Goal: Navigation & Orientation: Find specific page/section

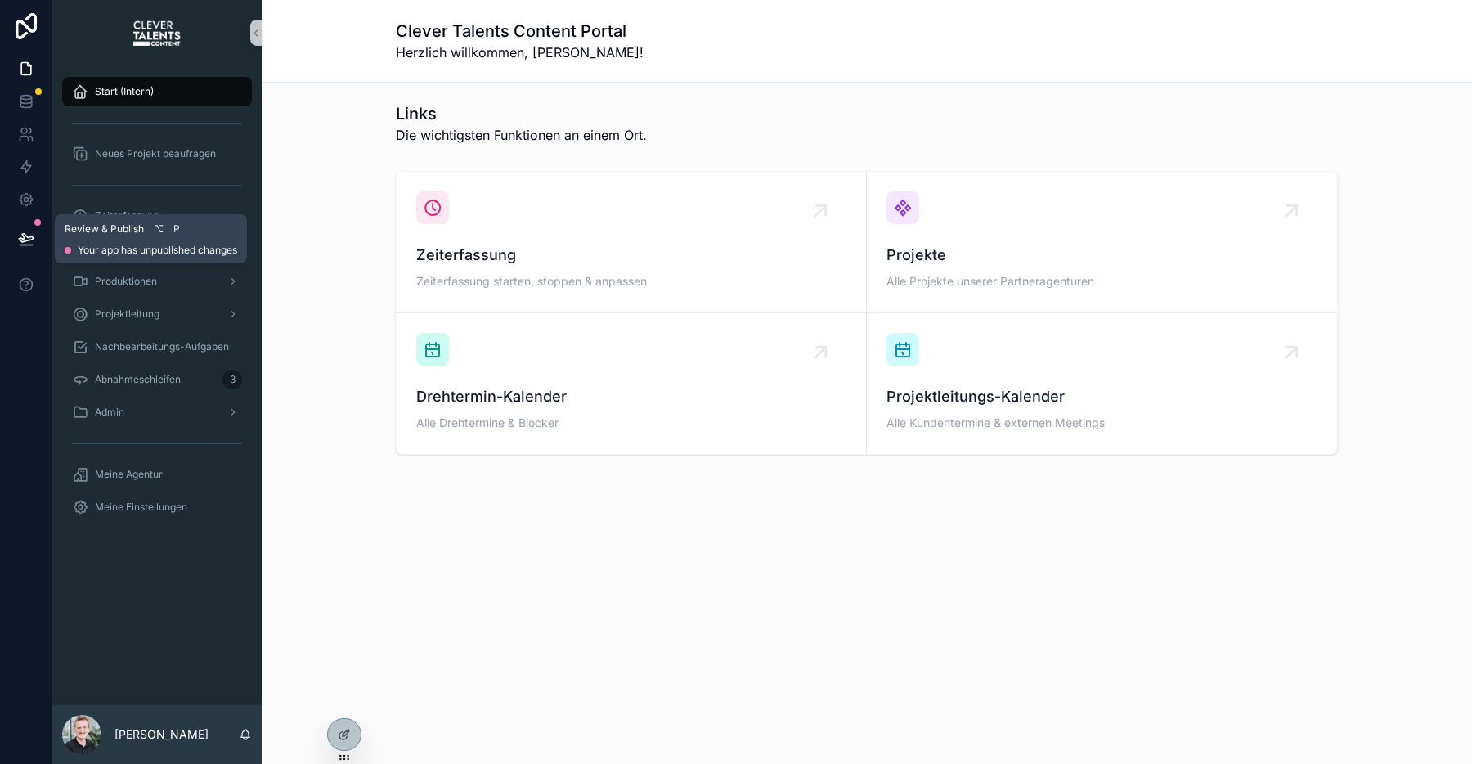
click at [23, 242] on icon at bounding box center [26, 239] width 16 height 16
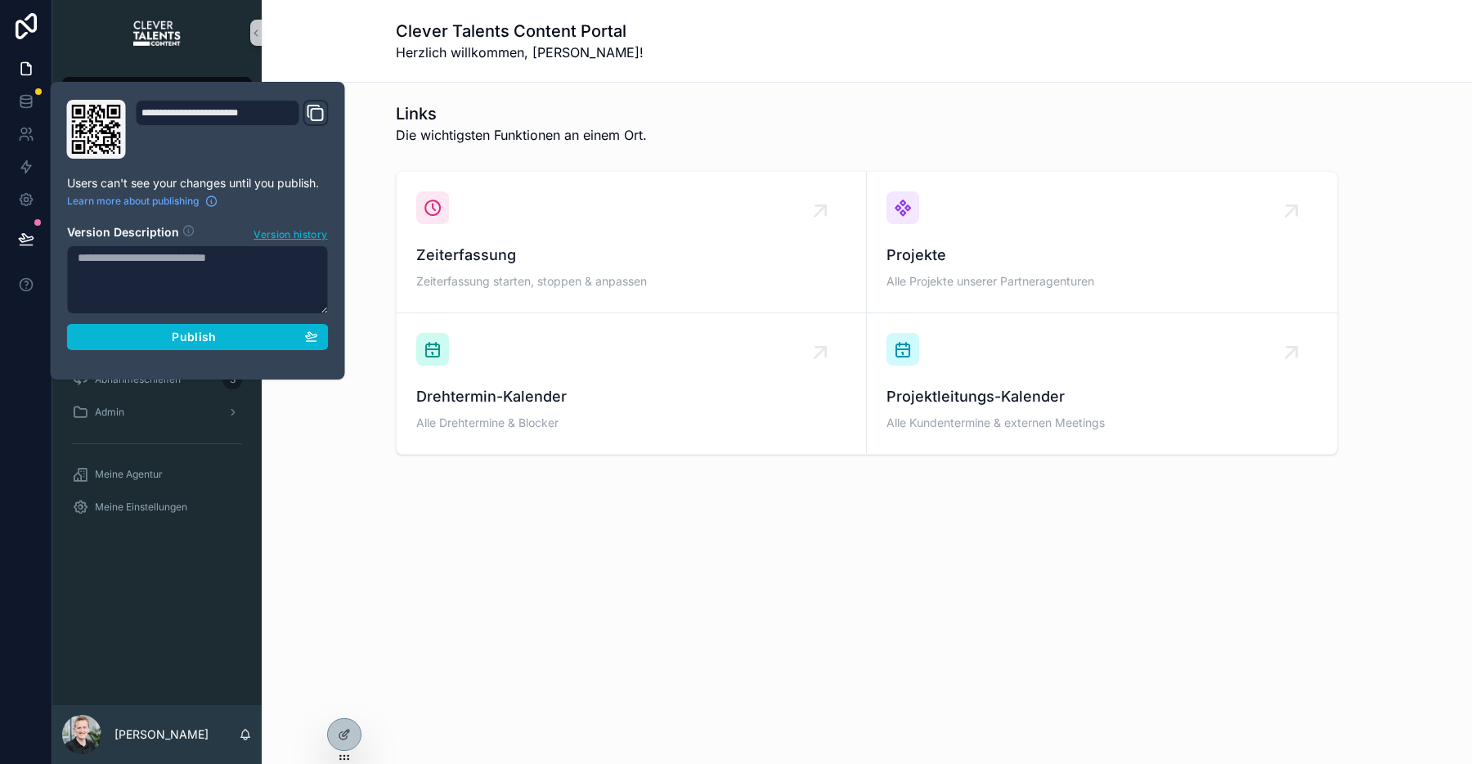
click at [230, 265] on textarea at bounding box center [198, 279] width 262 height 69
click at [238, 335] on div "Publish" at bounding box center [198, 337] width 240 height 15
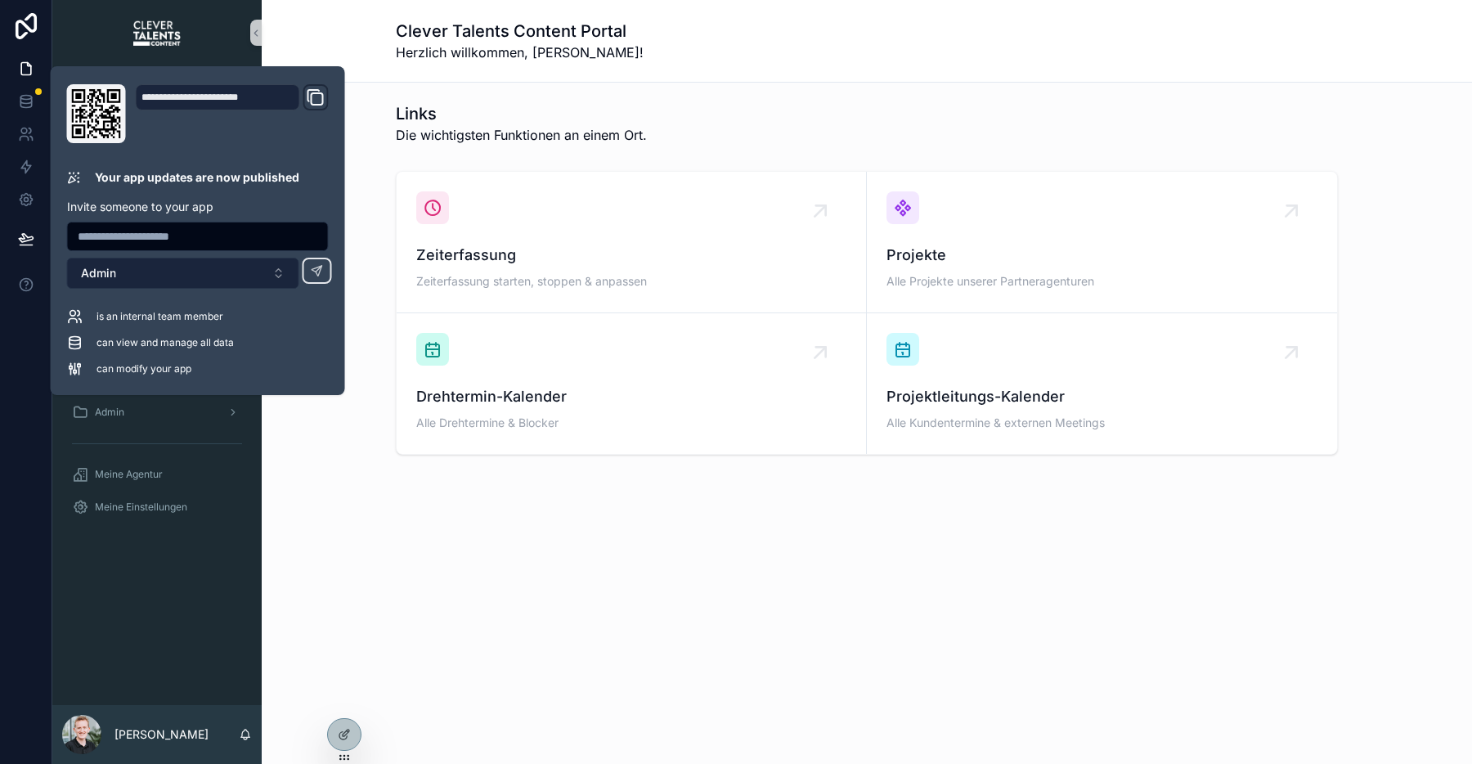
click at [242, 267] on button "Admin" at bounding box center [183, 273] width 232 height 31
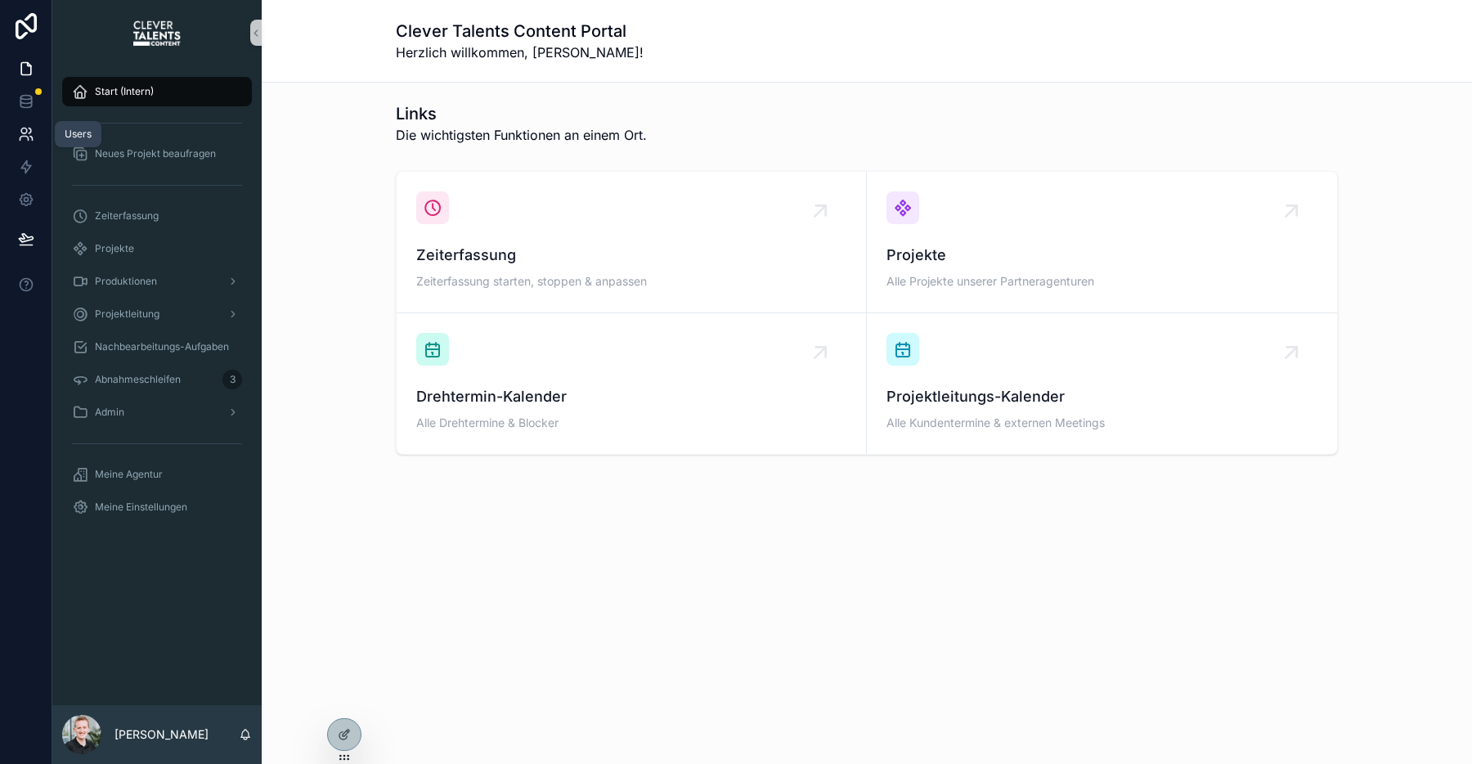
click at [21, 140] on icon at bounding box center [26, 134] width 16 height 16
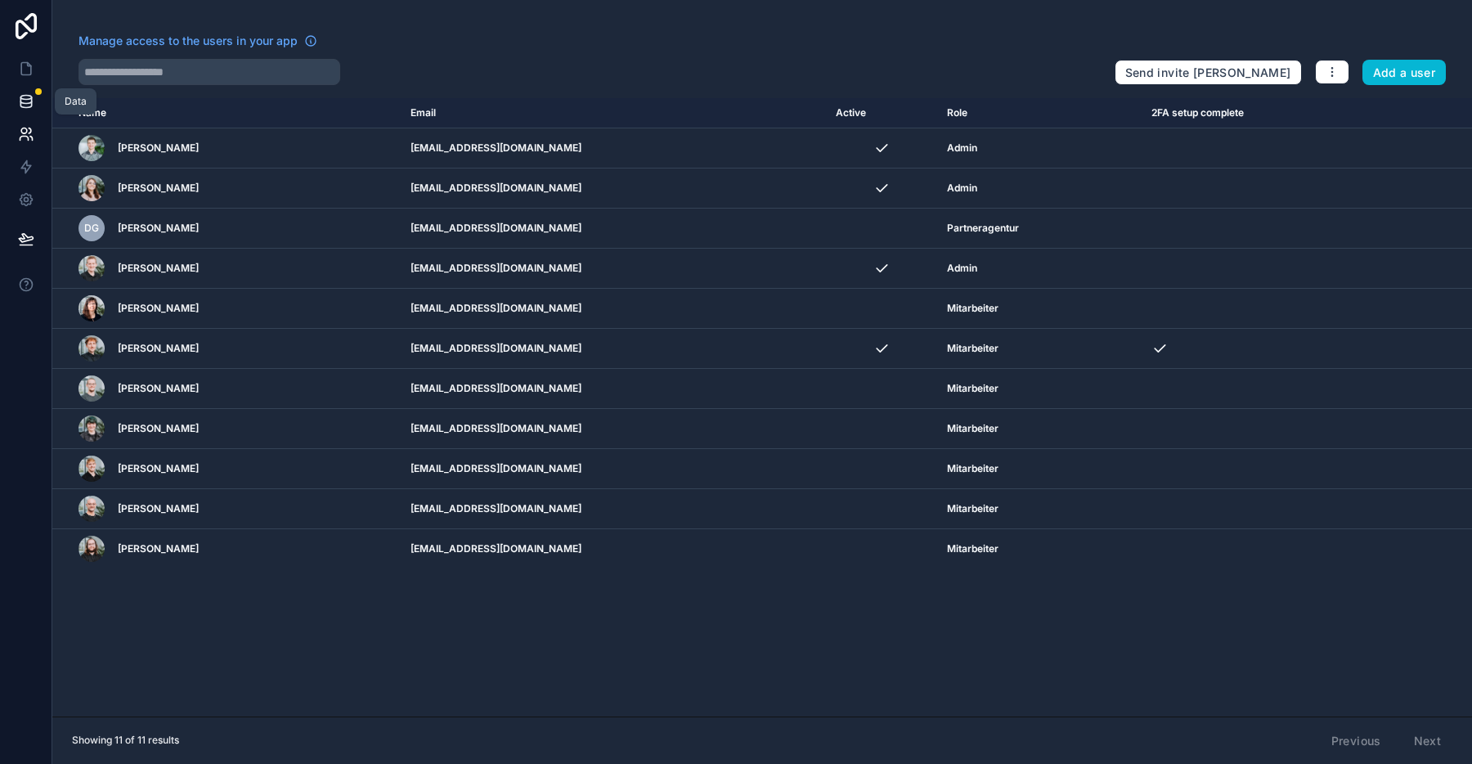
click at [25, 97] on icon at bounding box center [26, 101] width 16 height 16
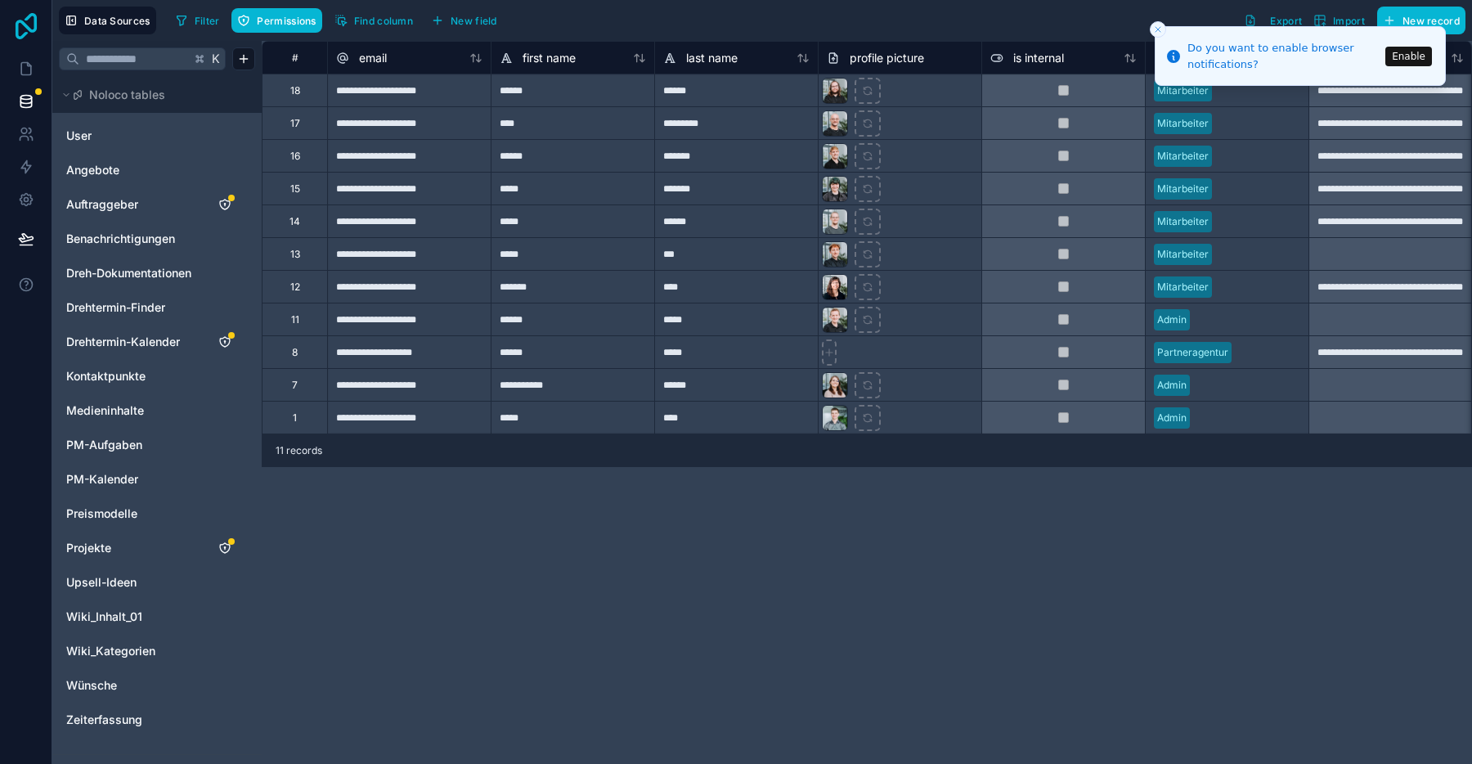
click at [28, 25] on icon at bounding box center [26, 26] width 33 height 26
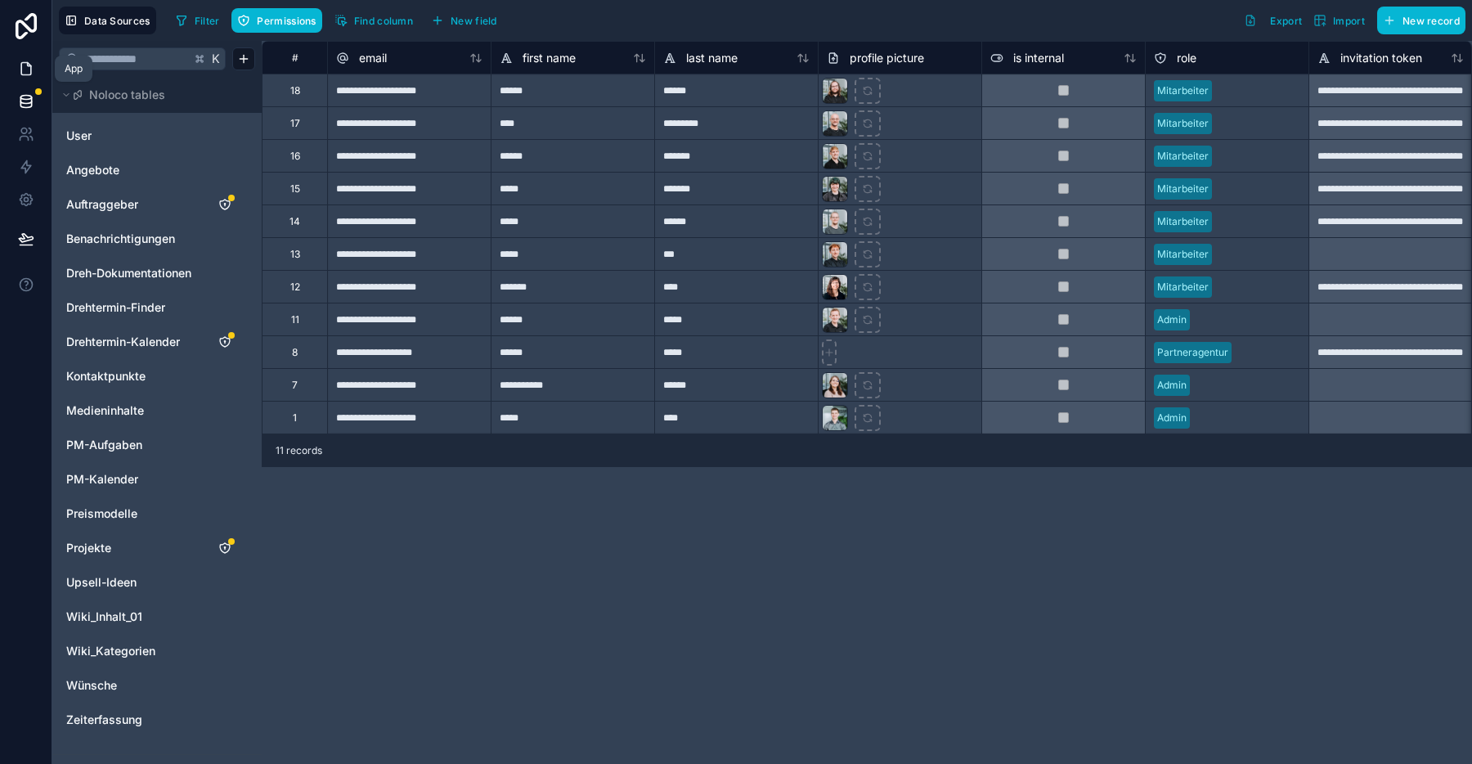
click at [25, 73] on icon at bounding box center [26, 69] width 16 height 16
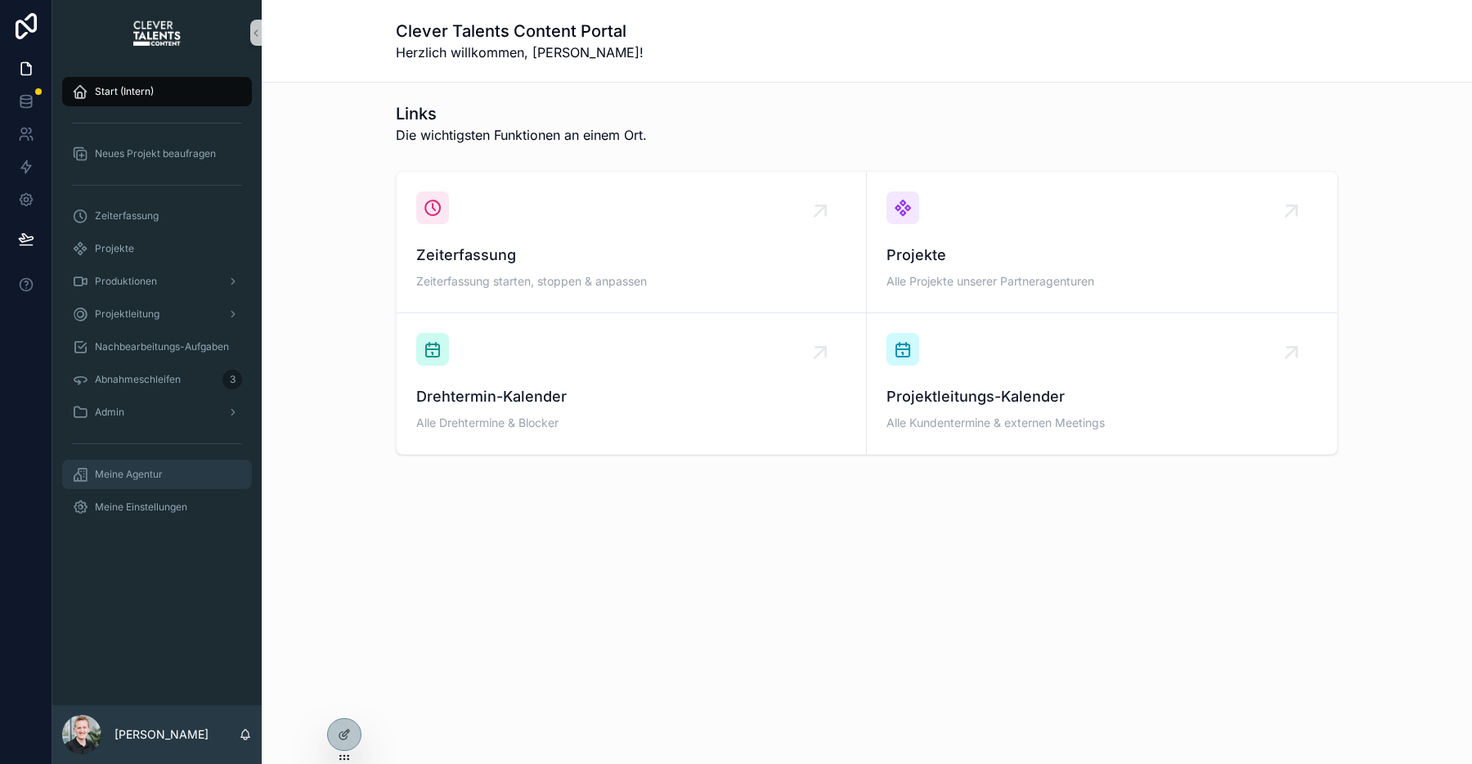
click at [189, 471] on div "Meine Agentur" at bounding box center [157, 474] width 170 height 26
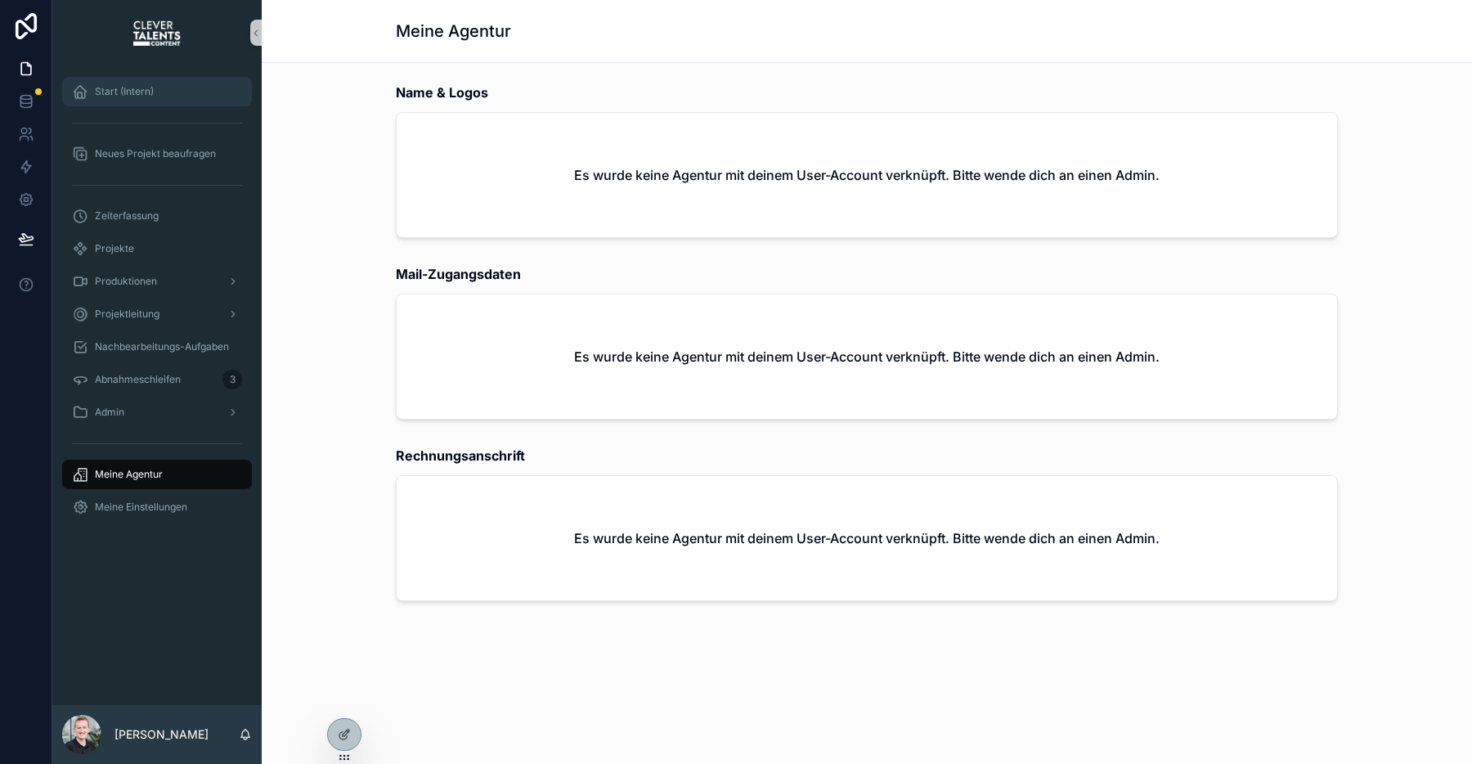
click at [136, 89] on span "Start (Intern)" at bounding box center [124, 91] width 59 height 13
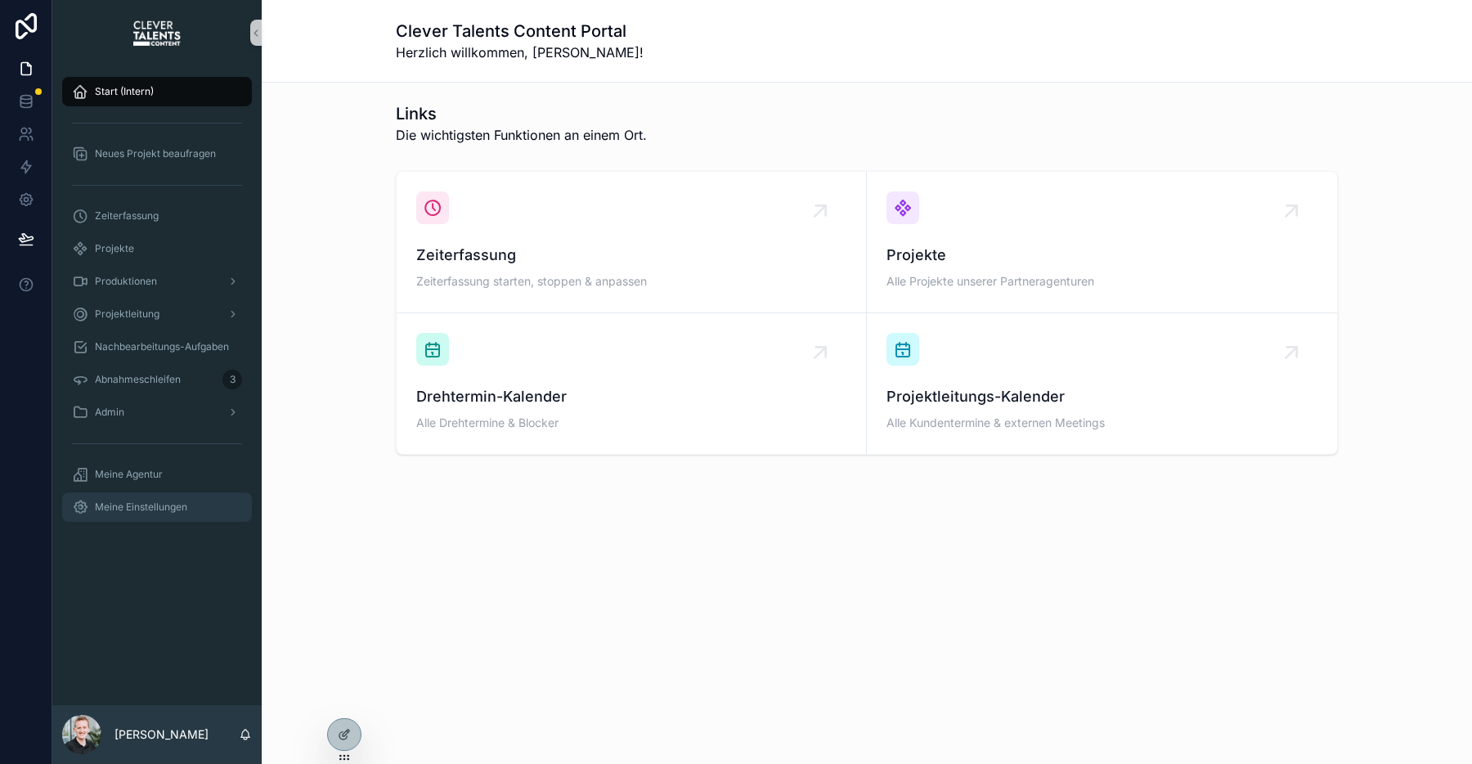
click at [174, 514] on div "Meine Einstellungen" at bounding box center [157, 507] width 170 height 26
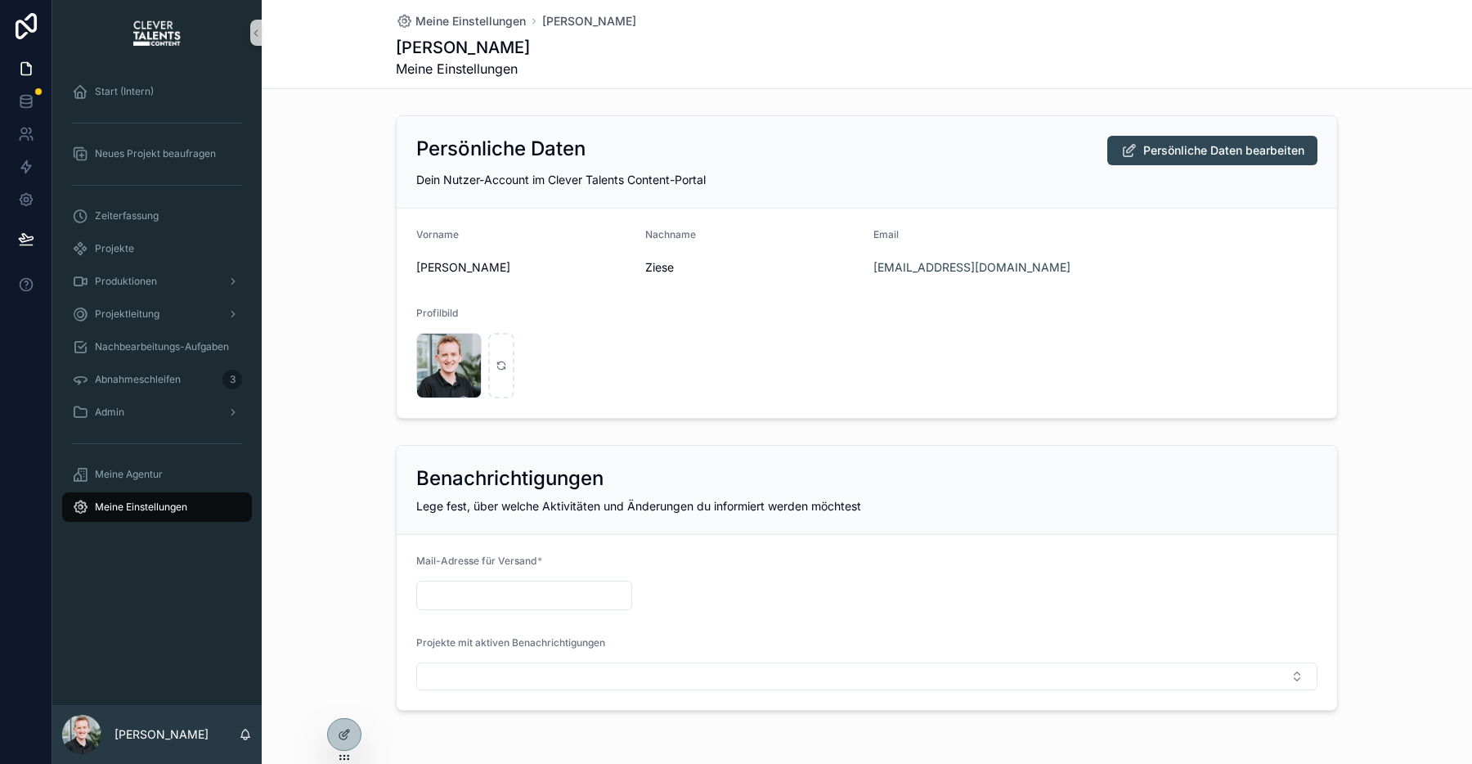
click at [84, 743] on div "scrollable content" at bounding box center [81, 734] width 39 height 39
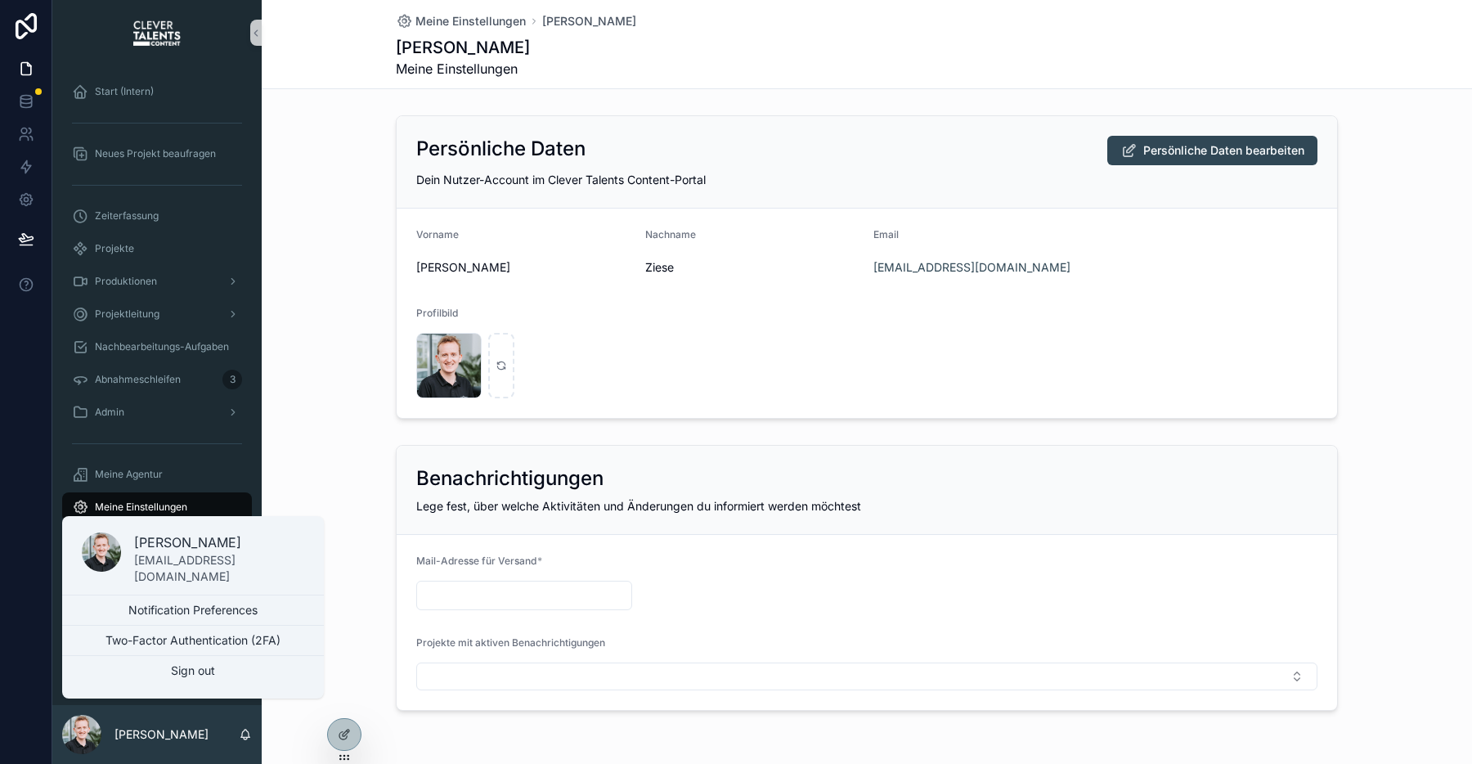
click at [84, 743] on div "scrollable content" at bounding box center [81, 734] width 39 height 39
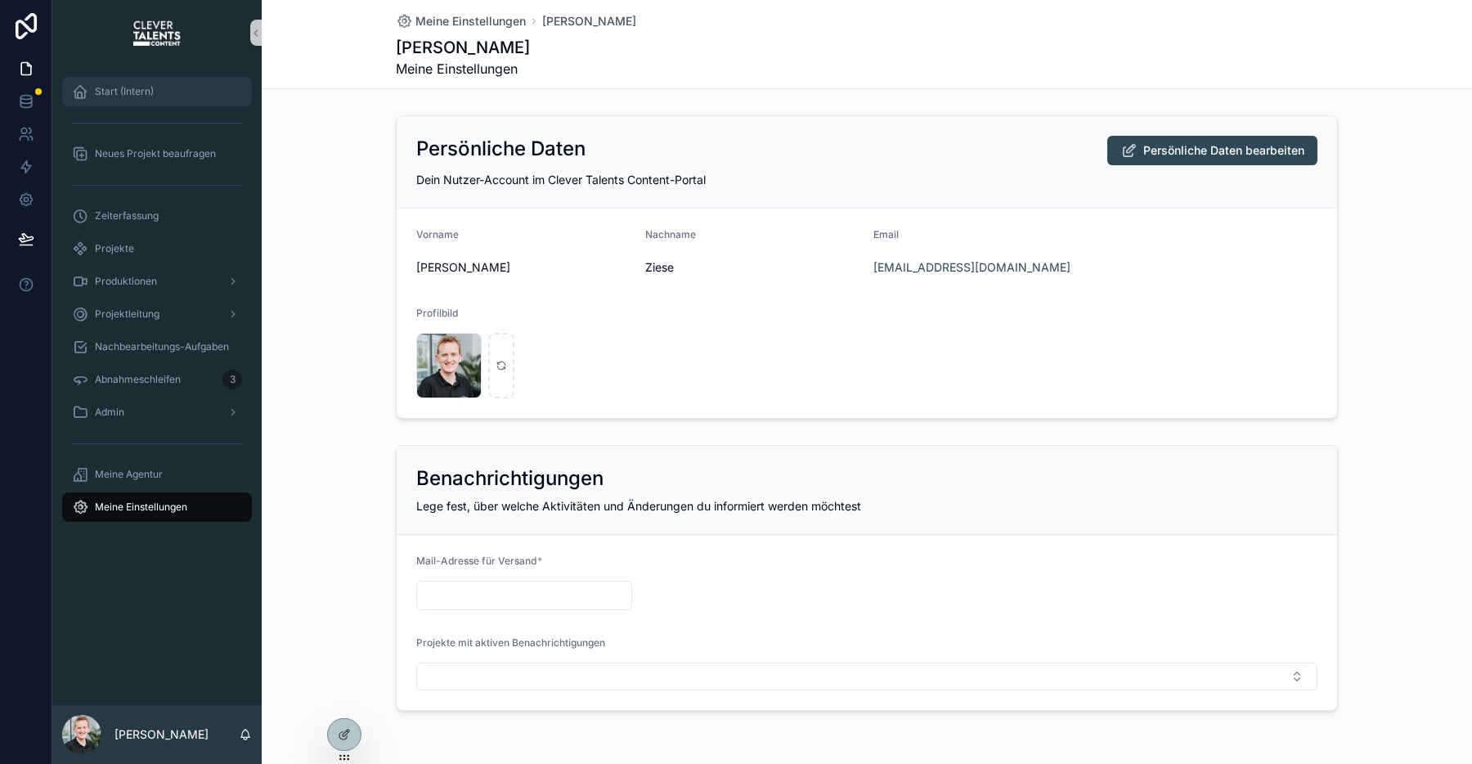
click at [126, 99] on div "Start (Intern)" at bounding box center [157, 92] width 170 height 26
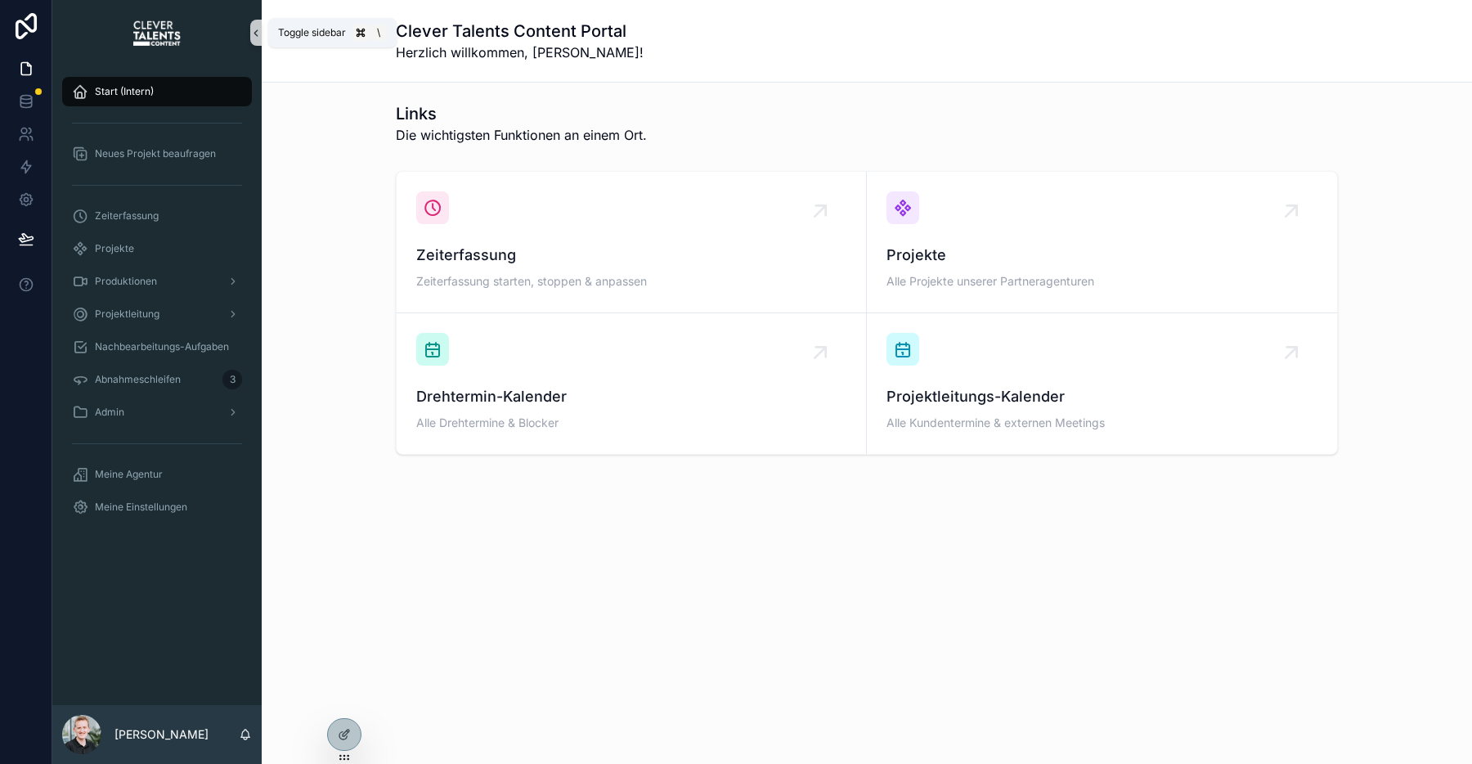
click at [254, 33] on icon "scrollable content" at bounding box center [255, 33] width 3 height 6
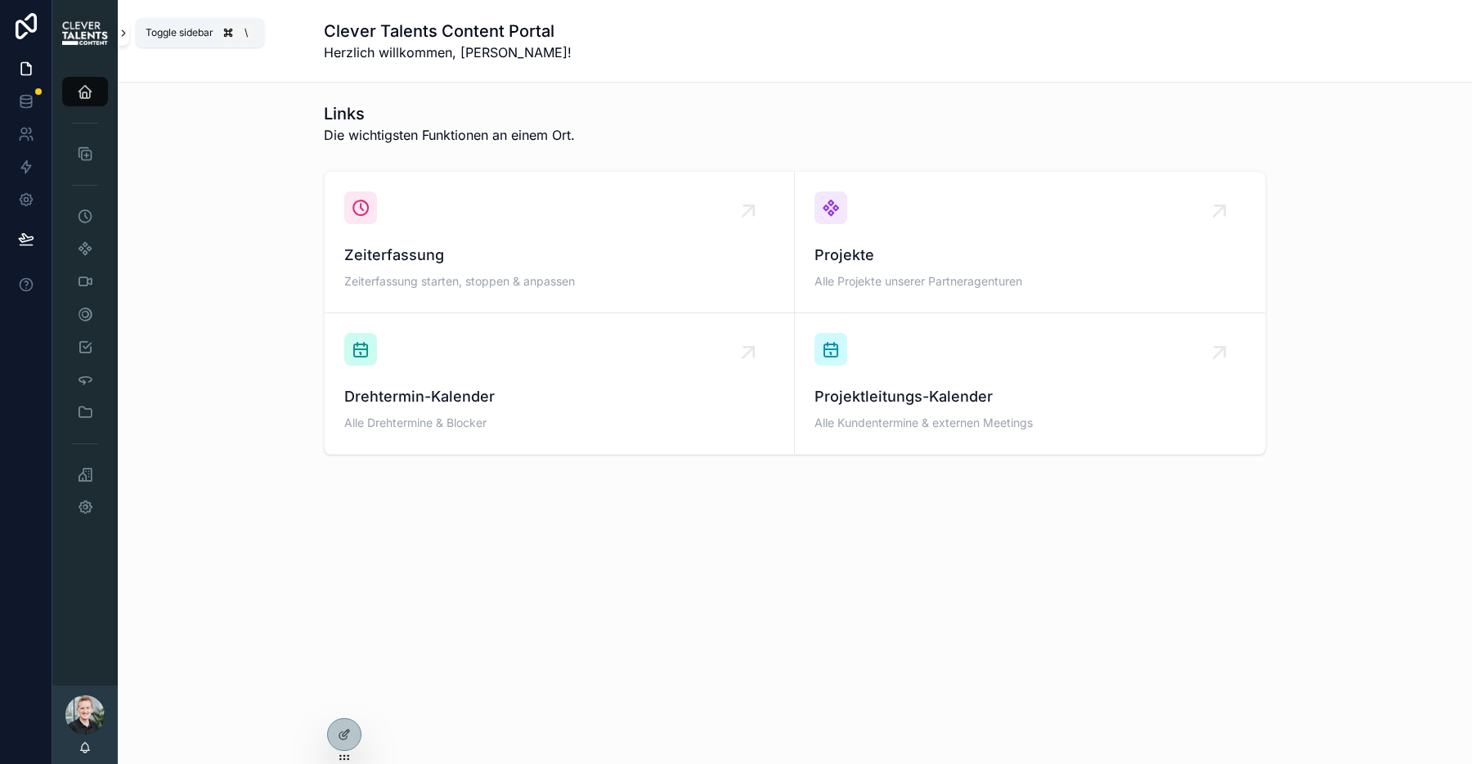
click at [125, 34] on icon "scrollable content" at bounding box center [123, 33] width 11 height 12
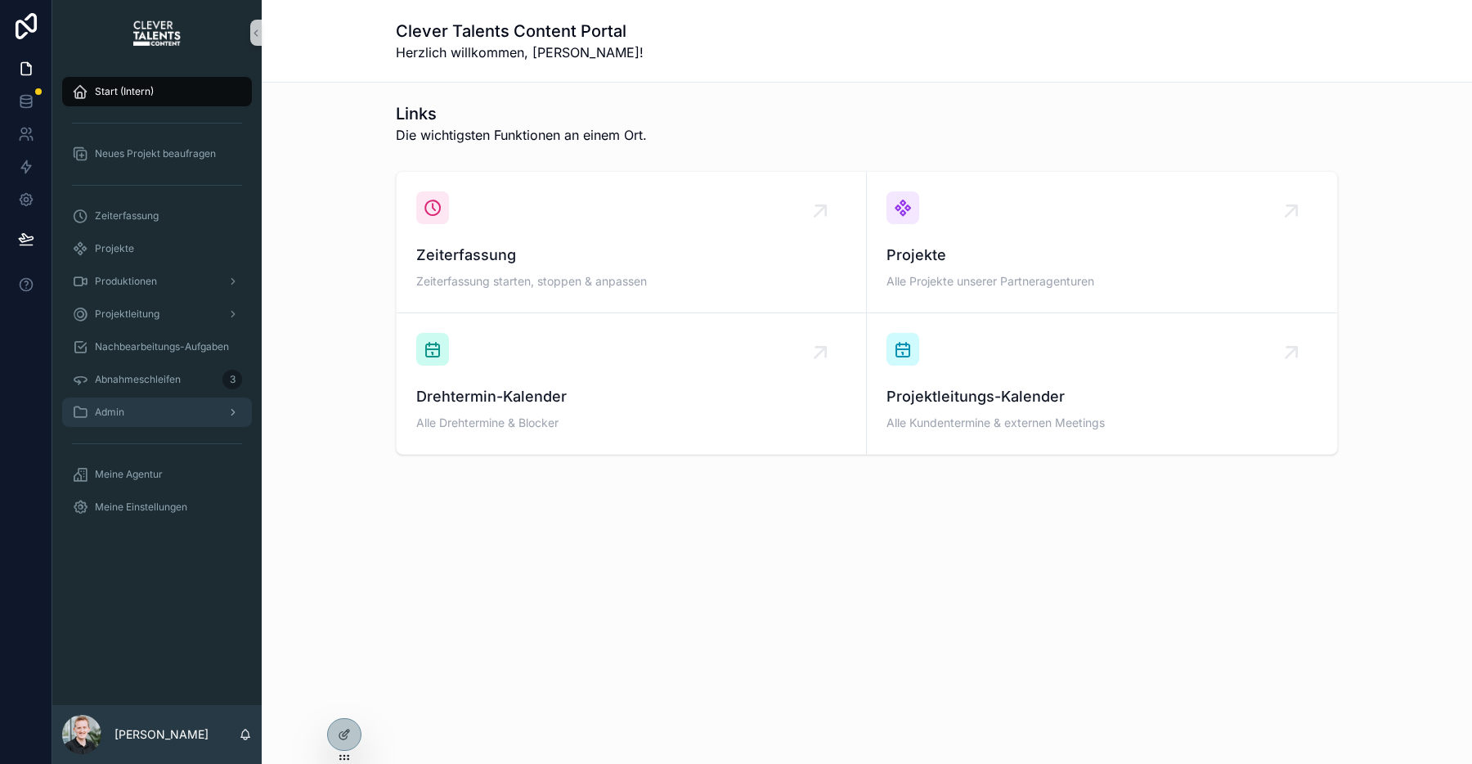
click at [224, 414] on div "scrollable content" at bounding box center [231, 412] width 21 height 26
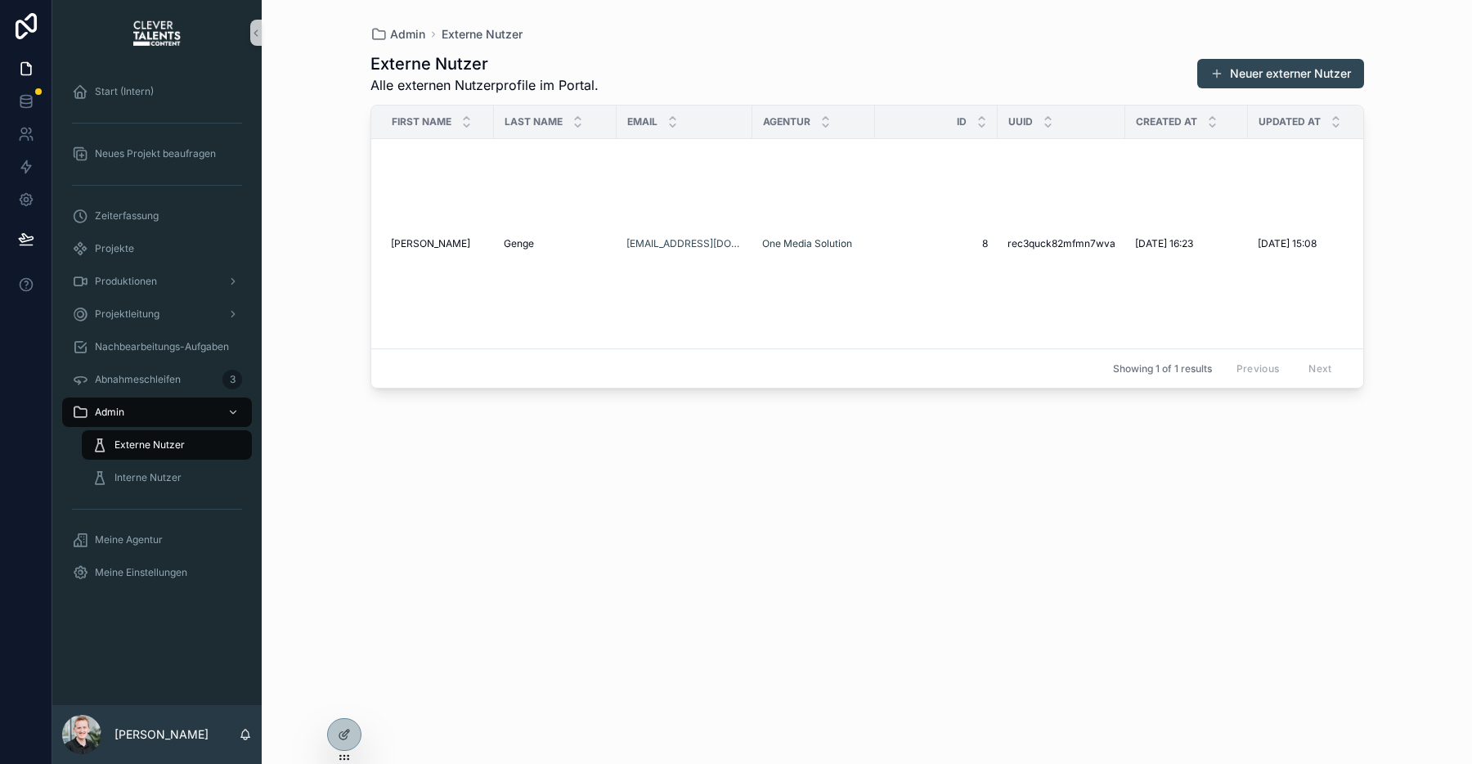
click at [188, 448] on div "Externe Nutzer" at bounding box center [167, 445] width 150 height 26
click at [110, 474] on div "Interne Nutzer" at bounding box center [167, 478] width 150 height 26
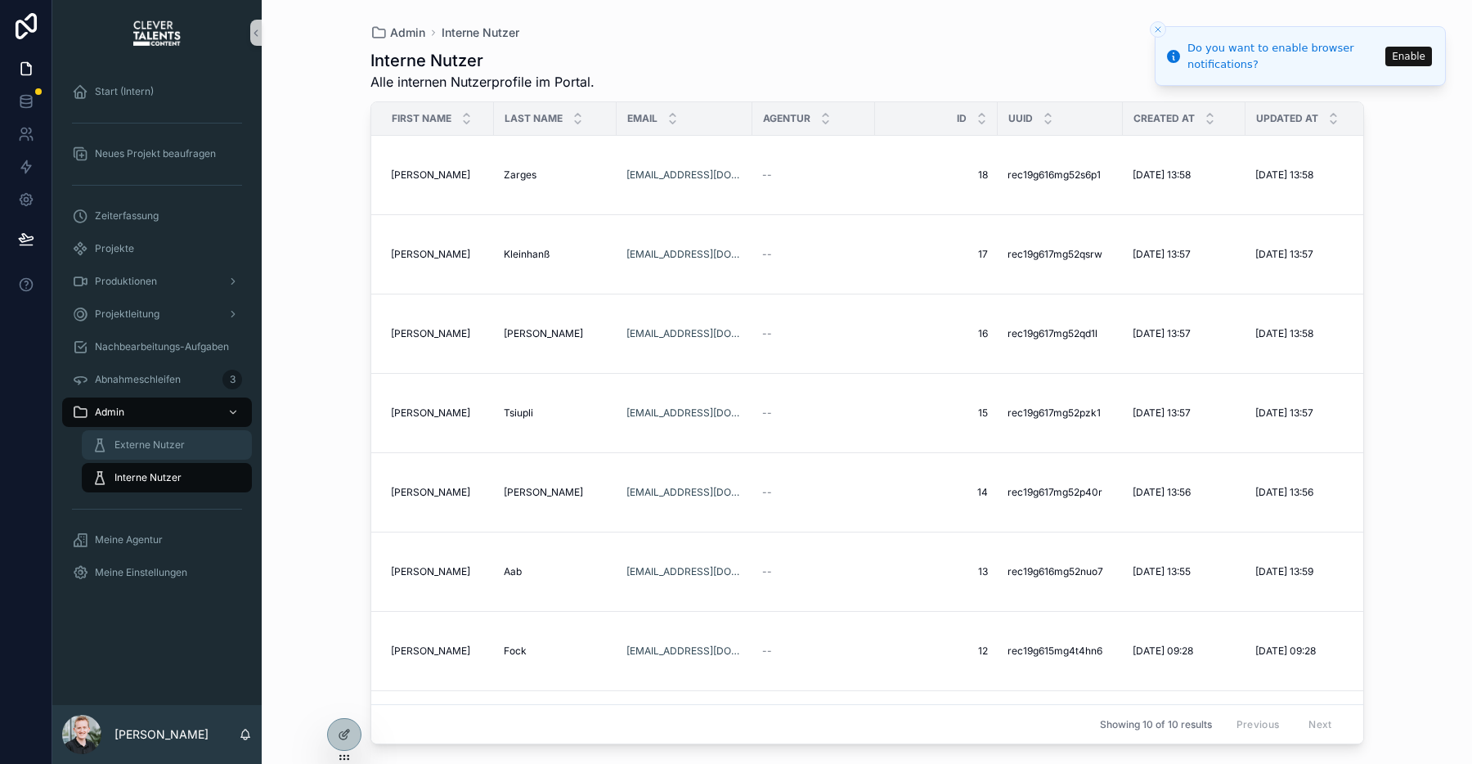
click at [134, 444] on span "Externe Nutzer" at bounding box center [150, 444] width 70 height 13
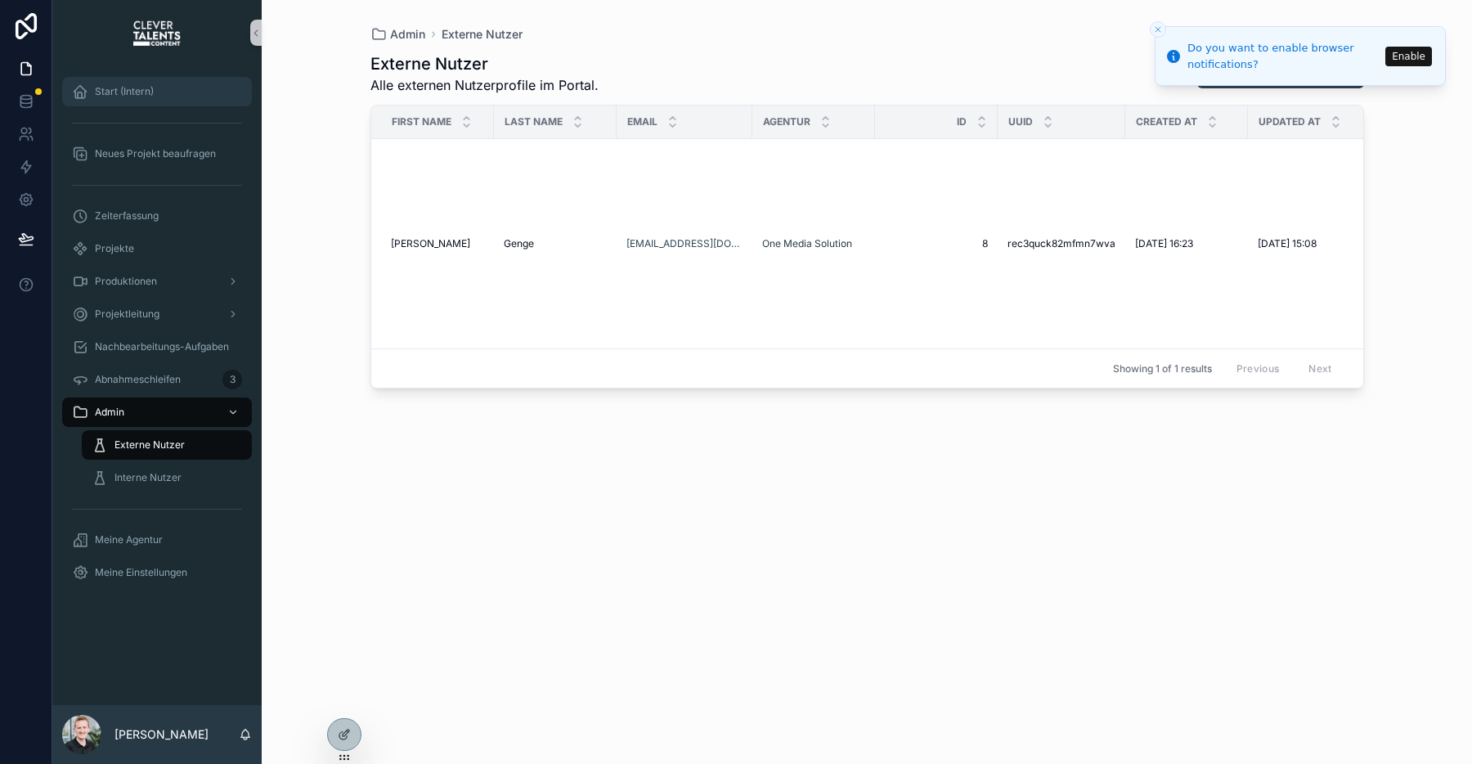
click at [134, 93] on span "Start (Intern)" at bounding box center [124, 91] width 59 height 13
